Goal: Task Accomplishment & Management: Manage account settings

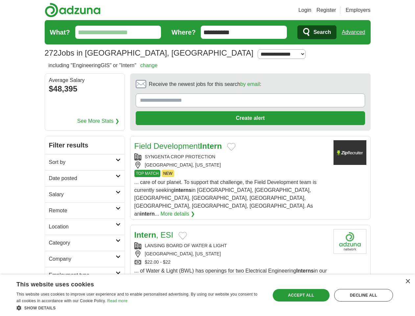
click at [311, 10] on link "Login" at bounding box center [305, 10] width 13 height 8
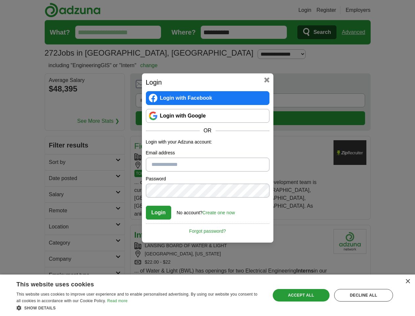
click at [366, 10] on div "Login Login with Facebook Login with Google OR Login with your Adzuna account: …" at bounding box center [207, 158] width 415 height 316
click at [356, 32] on div "Login Login with Facebook Login with Google OR Login with your Adzuna account: …" at bounding box center [207, 158] width 415 height 316
click at [79, 89] on div "Login Login with Facebook Login with Google OR Login with your Adzuna account: …" at bounding box center [207, 158] width 415 height 316
click at [232, 86] on h2 "Login" at bounding box center [208, 82] width 124 height 10
click at [384, 86] on div "Login Login with Facebook Login with Google OR Login with your Adzuna account: …" at bounding box center [207, 158] width 415 height 316
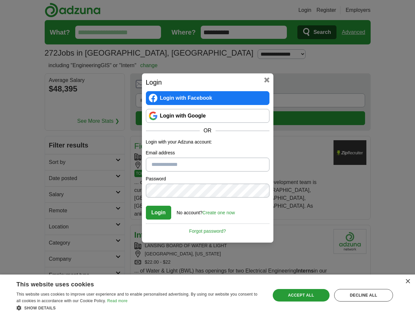
click at [55, 130] on div "Login Login with Facebook Login with Google OR Login with your Adzuna account: …" at bounding box center [207, 158] width 415 height 316
click at [55, 146] on div "Login Login with Facebook Login with Google OR Login with your Adzuna account: …" at bounding box center [207, 158] width 415 height 316
click at [55, 162] on div "Login Login with Facebook Login with Google OR Login with your Adzuna account: …" at bounding box center [207, 158] width 415 height 316
click at [55, 179] on div "Login Login with Facebook Login with Google OR Login with your Adzuna account: …" at bounding box center [207, 158] width 415 height 316
